Goal: Task Accomplishment & Management: Manage account settings

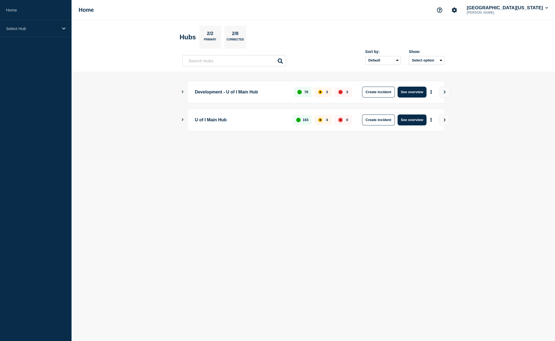
click at [181, 120] on main "Development - U of I Main Hub 78 3 3 Create incident See overview U of I Main H…" at bounding box center [314, 115] width 484 height 86
click at [186, 121] on div "U of I Main Hub 183 4 0 Create incident See overview" at bounding box center [313, 120] width 262 height 22
click at [446, 119] on icon "View" at bounding box center [445, 119] width 4 height 3
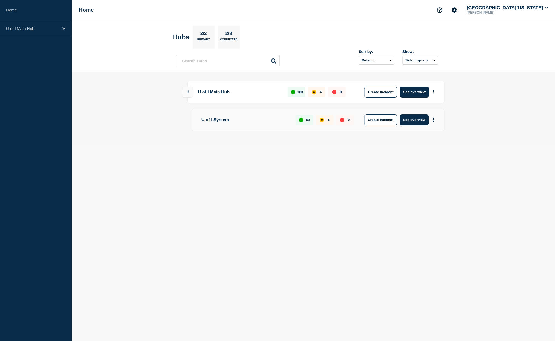
click at [302, 120] on div "up" at bounding box center [301, 120] width 4 height 4
click at [321, 119] on div "affected" at bounding box center [322, 120] width 4 height 4
click at [411, 119] on button "See overview" at bounding box center [414, 119] width 29 height 11
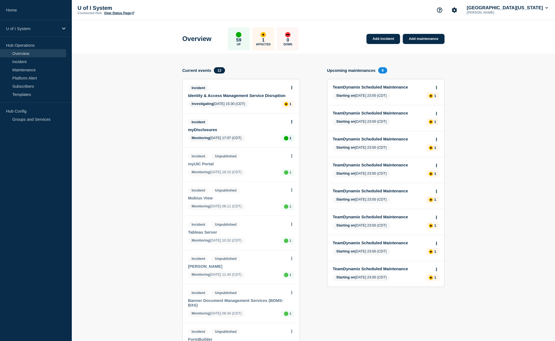
click at [286, 105] on div "affected" at bounding box center [286, 104] width 2 height 2
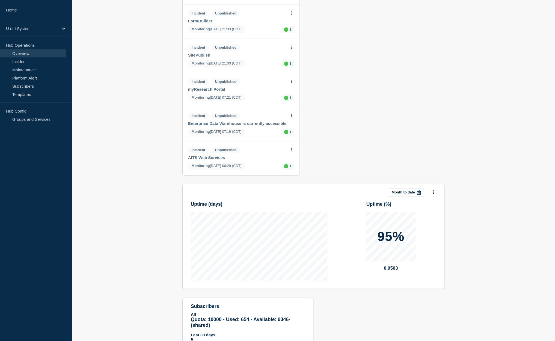
scroll to position [348, 0]
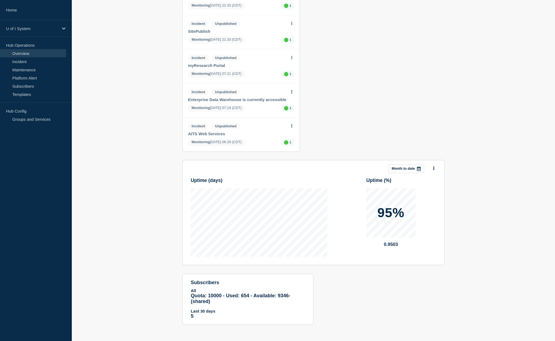
click at [51, 165] on aside "Home U of I System Hub Operations Overview Incident Maintenance Platform Alert …" at bounding box center [36, 170] width 72 height 341
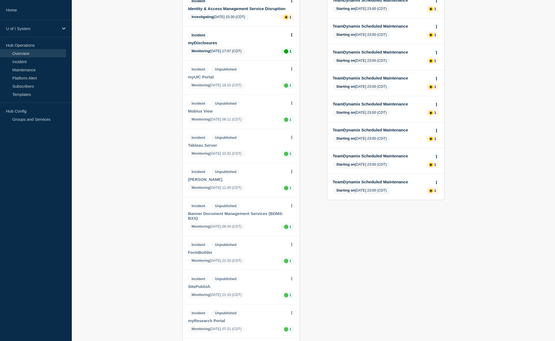
scroll to position [0, 0]
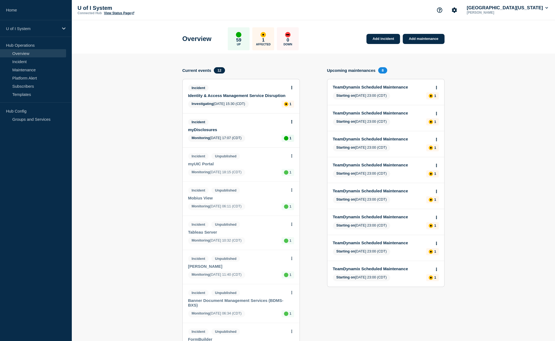
click at [291, 86] on button at bounding box center [291, 87] width 5 height 5
click at [296, 100] on link "View incident" at bounding box center [290, 101] width 22 height 4
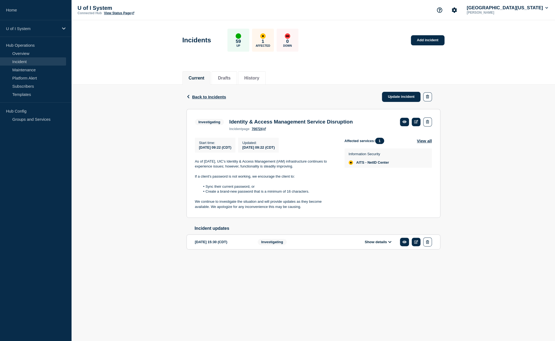
click at [128, 14] on link "View Status Page" at bounding box center [119, 13] width 30 height 4
click at [202, 97] on span "Back to Incidents" at bounding box center [209, 96] width 34 height 5
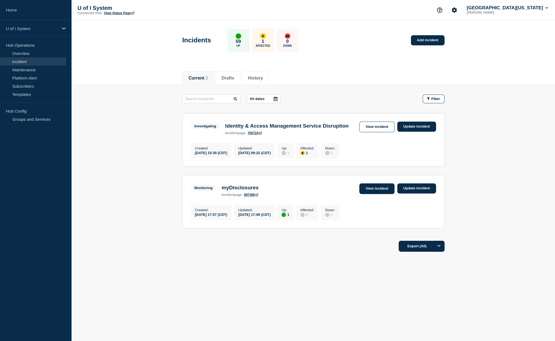
click at [387, 194] on link "View incident" at bounding box center [376, 188] width 35 height 11
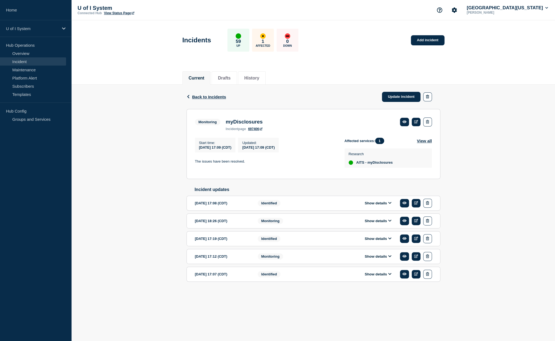
click at [495, 47] on header "Incidents 59 Up 1 Affected 0 Down Add incident" at bounding box center [314, 43] width 484 height 46
click at [230, 76] on button "Drafts" at bounding box center [224, 78] width 13 height 5
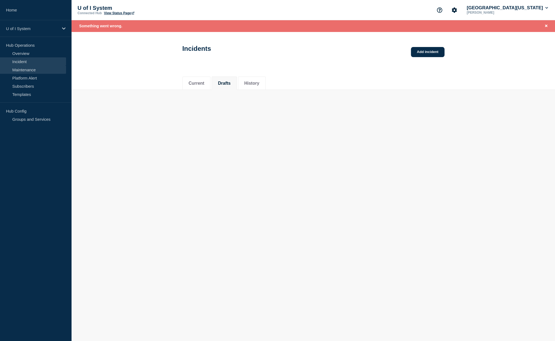
click at [29, 70] on link "Maintenance" at bounding box center [33, 70] width 66 height 8
click at [22, 62] on link "Incident" at bounding box center [33, 61] width 66 height 8
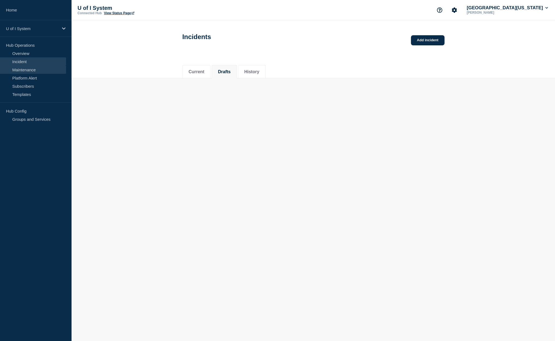
click at [24, 71] on link "Maintenance" at bounding box center [33, 70] width 66 height 8
click at [229, 73] on button "Drafts" at bounding box center [224, 71] width 13 height 5
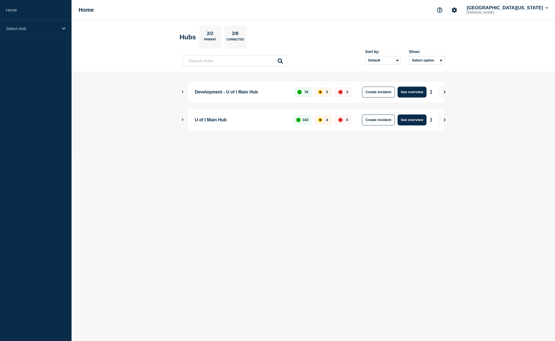
click at [186, 120] on div "U of I Main Hub 183 4 0 Create incident See overview" at bounding box center [313, 120] width 262 height 22
click at [184, 120] on icon "Show Connected Hubs" at bounding box center [183, 119] width 4 height 3
click at [408, 147] on button "See overview" at bounding box center [412, 147] width 29 height 11
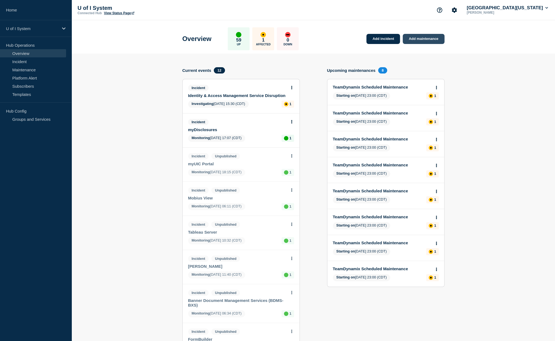
click at [416, 39] on link "Add maintenance" at bounding box center [424, 39] width 42 height 10
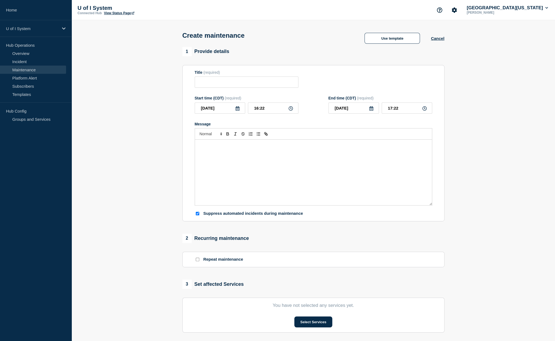
checkbox input "true"
click at [395, 42] on button "Use template" at bounding box center [392, 38] width 55 height 11
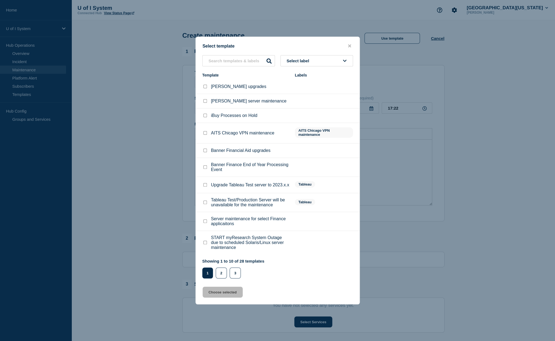
click at [205, 99] on input "EDDIE server maintenance checkbox" at bounding box center [205, 101] width 4 height 4
checkbox input "true"
click at [222, 295] on button "Choose selected" at bounding box center [223, 291] width 40 height 11
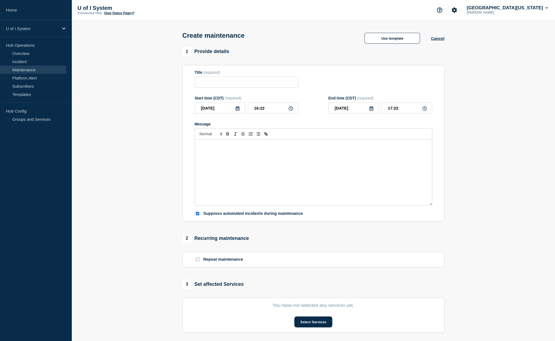
type input "EDDIE server maintenance"
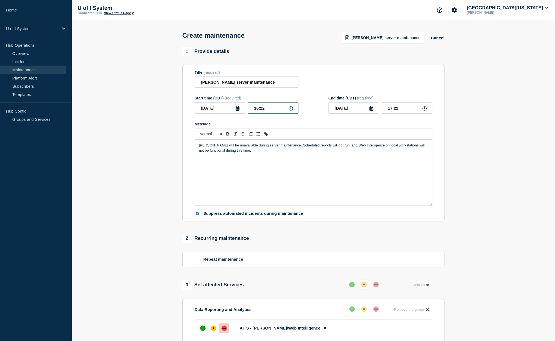
click at [291, 108] on input "16:22" at bounding box center [273, 107] width 51 height 11
click at [292, 110] on icon at bounding box center [291, 108] width 4 height 4
click at [289, 110] on icon at bounding box center [291, 108] width 4 height 4
click at [271, 111] on input "16:22" at bounding box center [273, 107] width 51 height 11
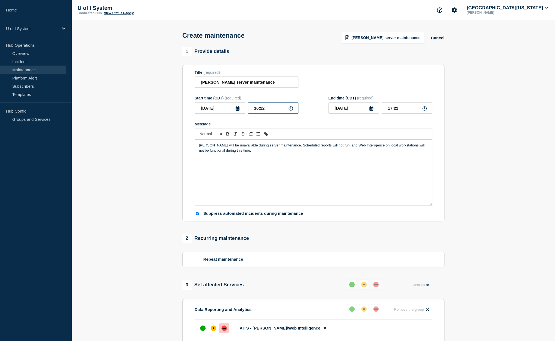
drag, startPoint x: 271, startPoint y: 111, endPoint x: 236, endPoint y: 111, distance: 35.8
click at [248, 111] on input "16:22" at bounding box center [273, 107] width 51 height 11
type input "17:15"
type input "18:15"
click at [405, 111] on input "18:15" at bounding box center [407, 107] width 51 height 11
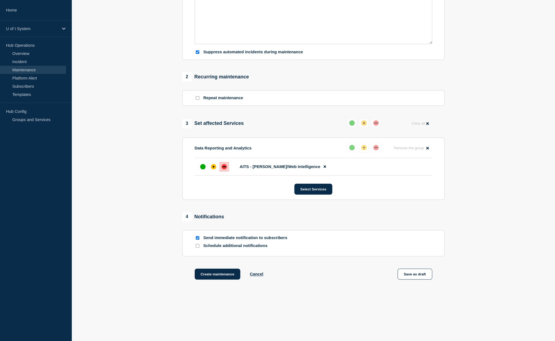
scroll to position [167, 0]
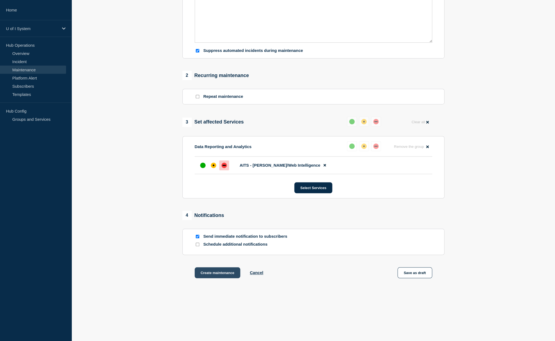
click at [224, 274] on button "Create maintenance" at bounding box center [218, 272] width 46 height 11
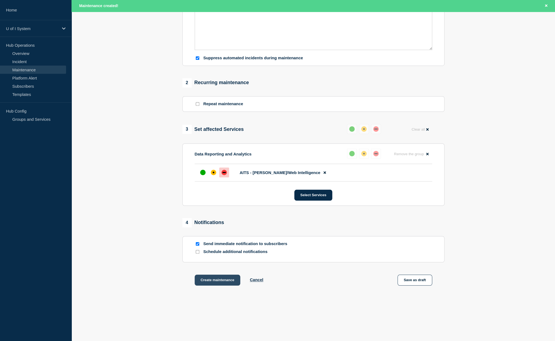
scroll to position [179, 0]
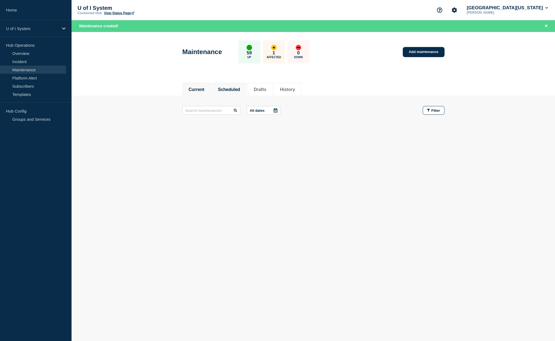
click at [228, 89] on button "Scheduled" at bounding box center [229, 89] width 22 height 5
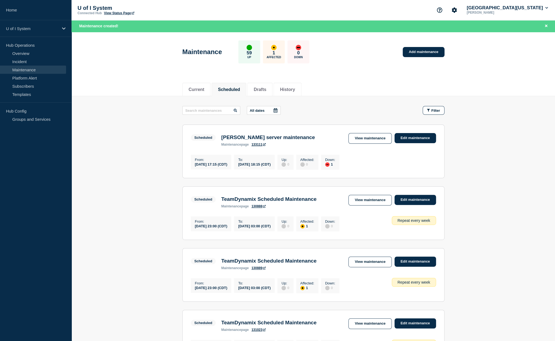
click at [103, 84] on div "Current Scheduled Drafts History" at bounding box center [314, 86] width 484 height 19
